Goal: Navigation & Orientation: Find specific page/section

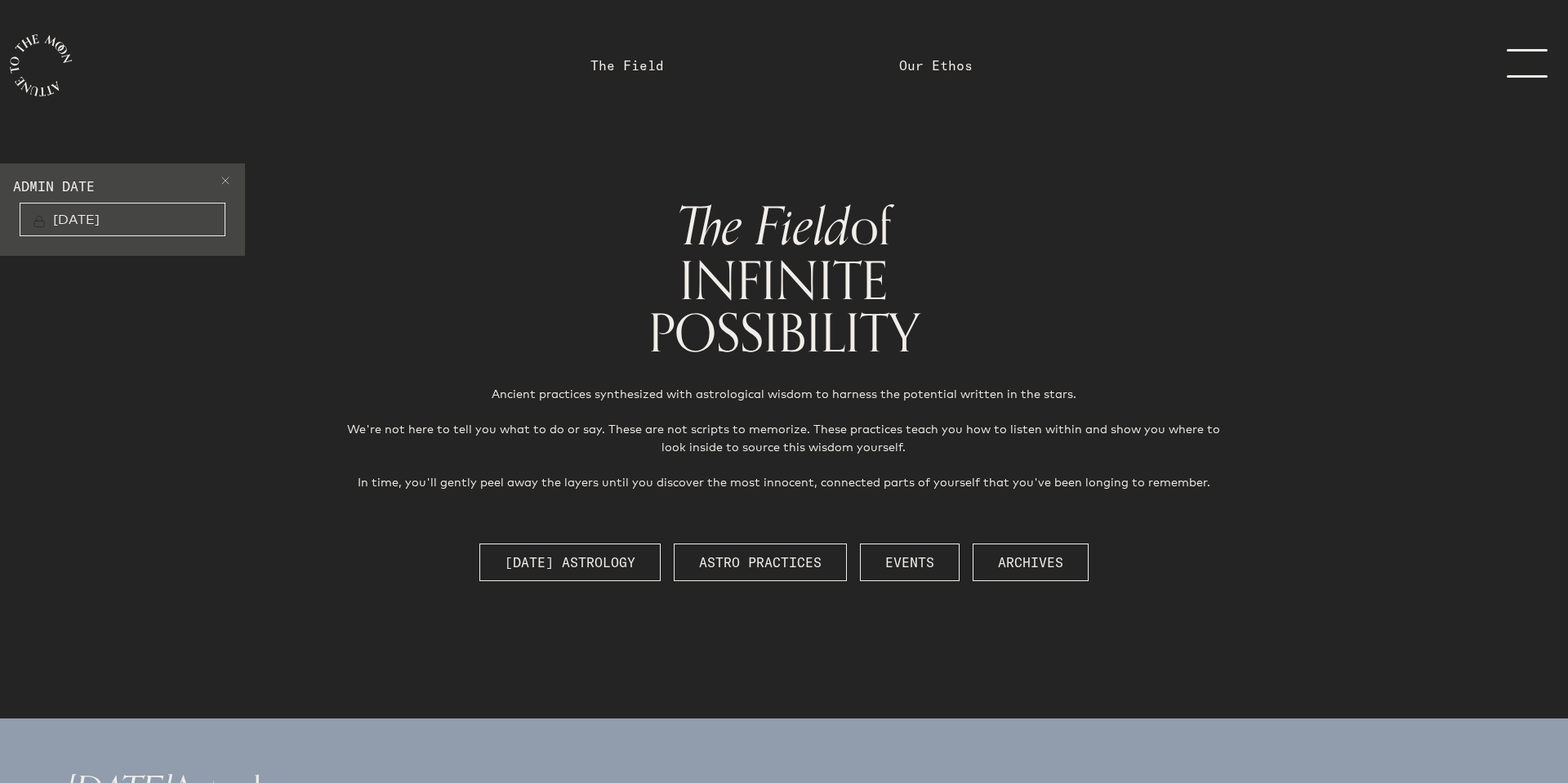
click at [22, 76] on icon "main navigation" at bounding box center [40, 65] width 62 height 62
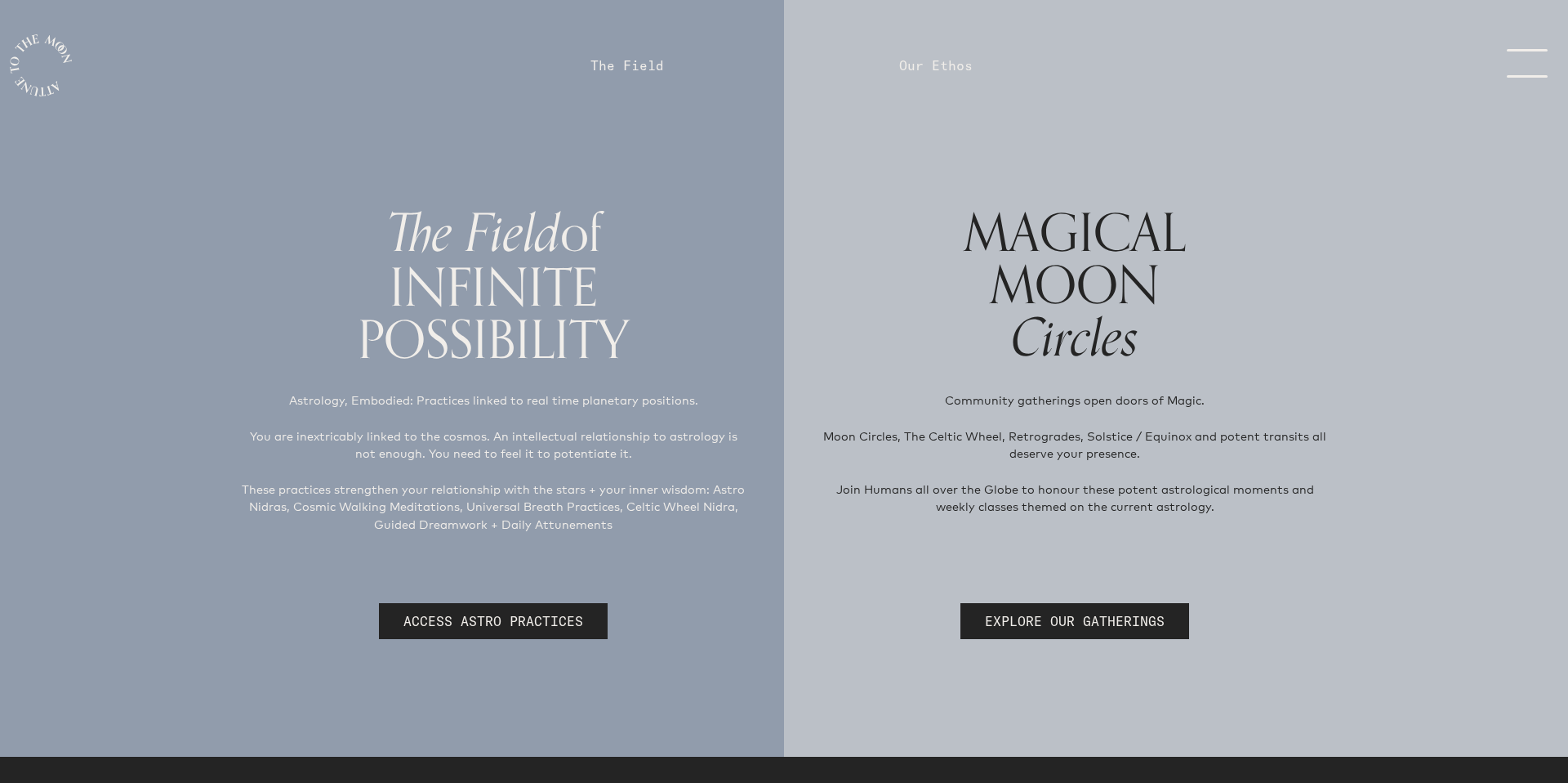
click at [641, 69] on link "The Field" at bounding box center [627, 65] width 74 height 20
click at [640, 69] on link "The Field" at bounding box center [627, 65] width 74 height 20
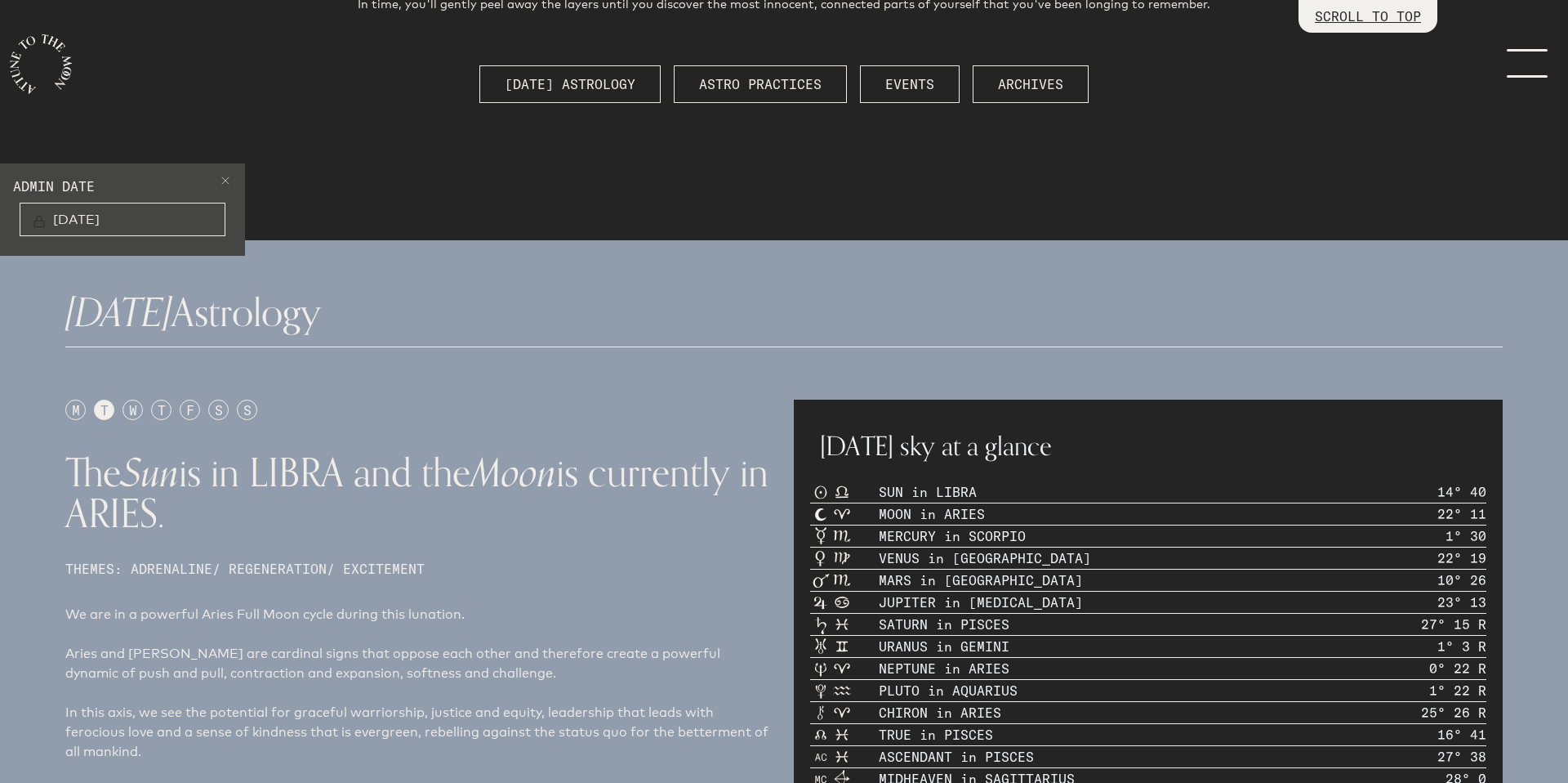
scroll to position [479, 0]
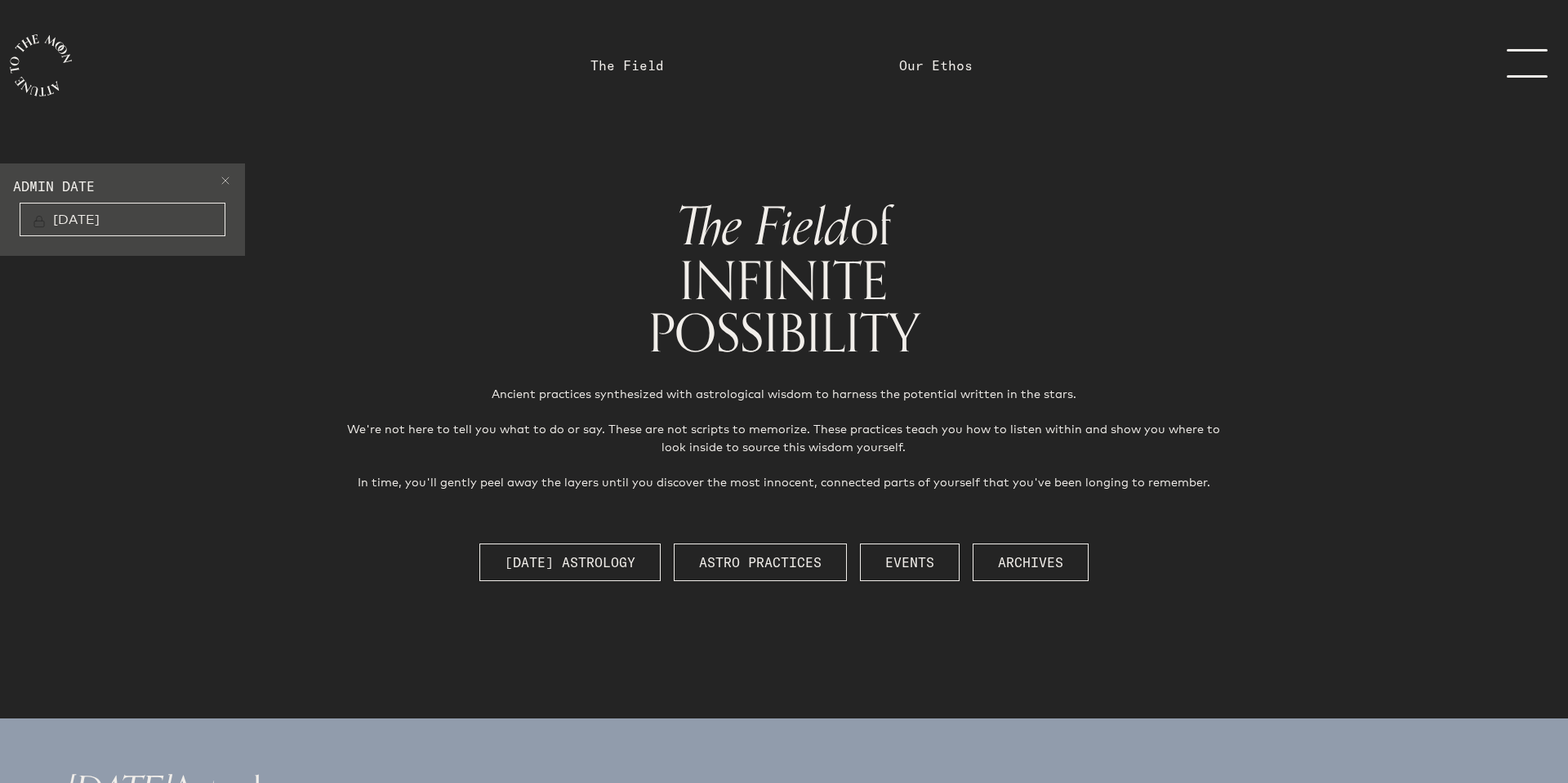
click at [228, 178] on span at bounding box center [225, 183] width 13 height 20
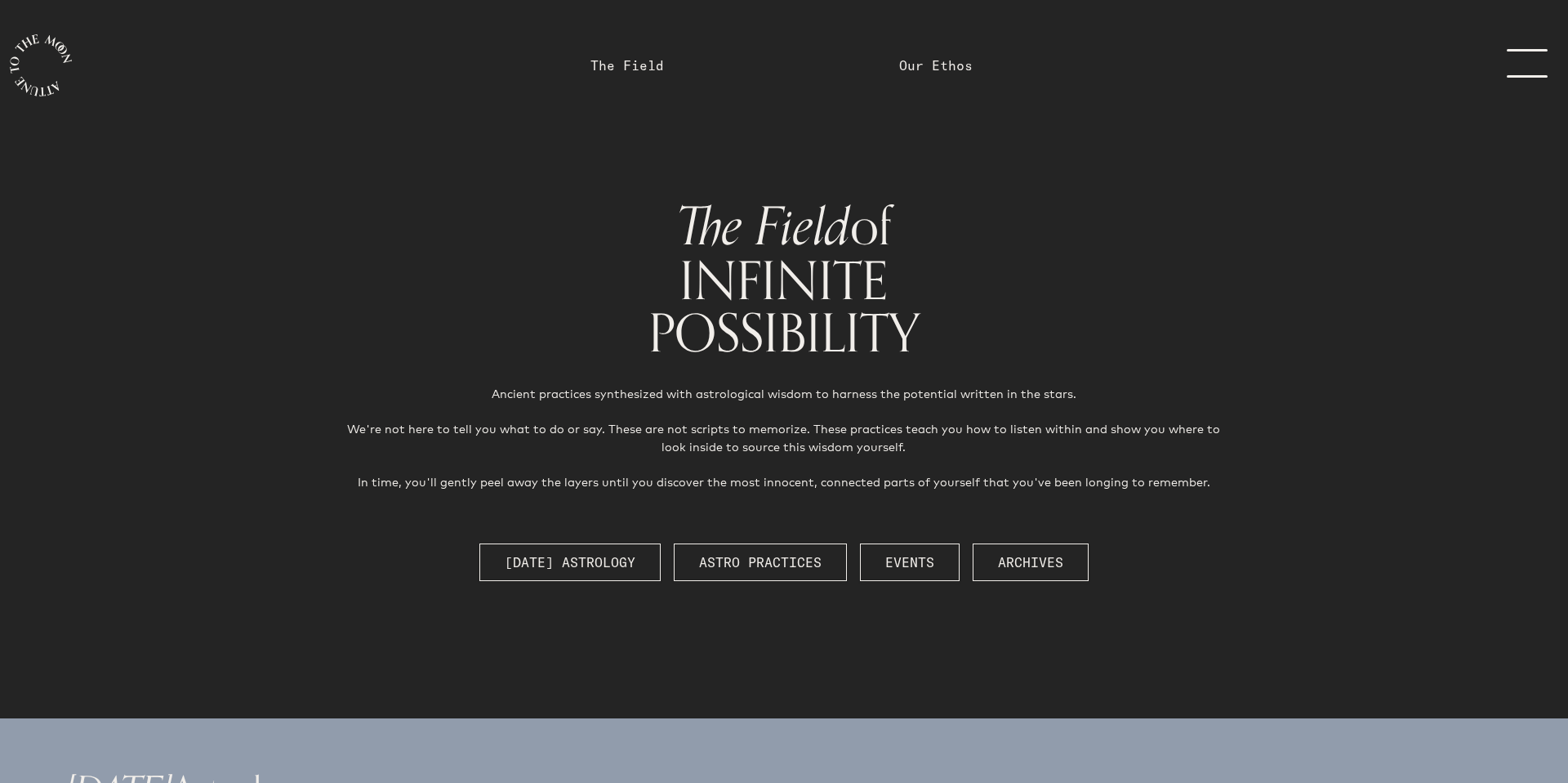
click at [26, 73] on icon "main navigation" at bounding box center [40, 65] width 62 height 62
